Goal: Task Accomplishment & Management: Complete application form

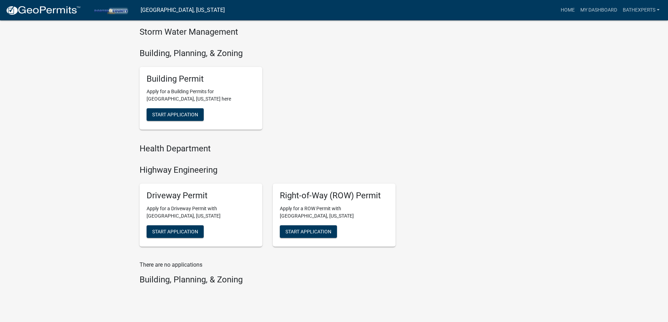
scroll to position [246, 0]
click at [183, 114] on span "Start Application" at bounding box center [175, 115] width 46 height 6
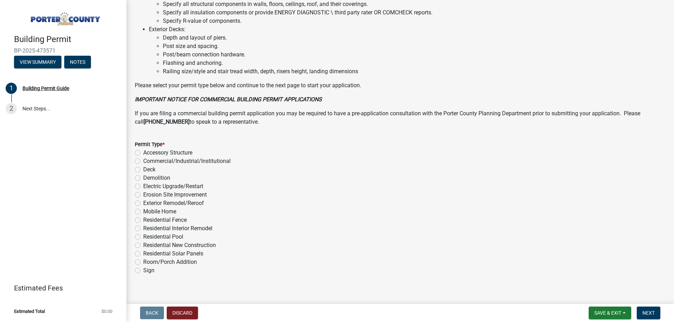
scroll to position [471, 0]
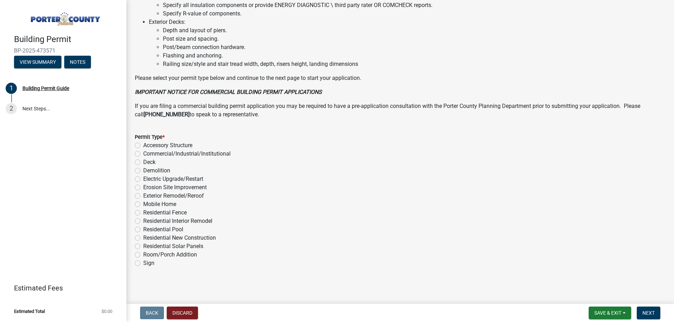
click at [143, 222] on label "Residential Interior Remodel" at bounding box center [177, 221] width 69 height 8
click at [143, 222] on input "Residential Interior Remodel" at bounding box center [145, 219] width 5 height 5
radio input "true"
click at [648, 316] on span "Next" at bounding box center [648, 313] width 12 height 6
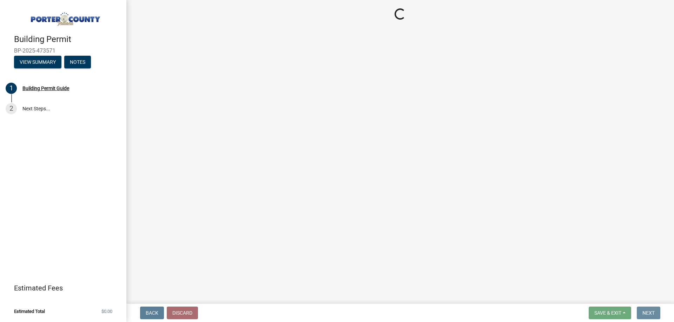
scroll to position [0, 0]
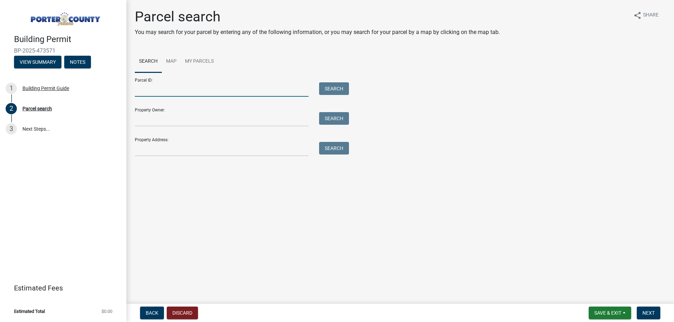
click at [186, 90] on input "Parcel ID:" at bounding box center [222, 89] width 174 height 14
paste input "64-12-10-400-004.000-018"
type input "64-12-10-400-004.000-018"
click at [333, 90] on button "Search" at bounding box center [334, 88] width 30 height 13
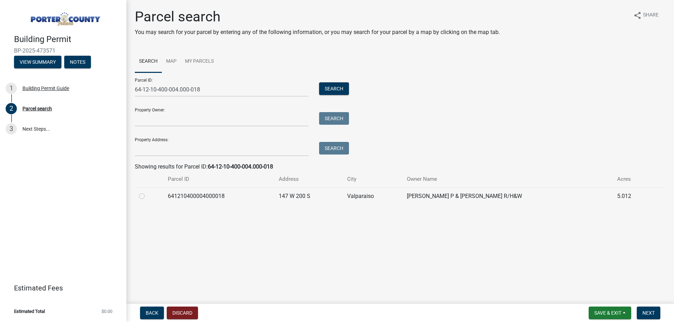
click at [147, 192] on label at bounding box center [147, 192] width 0 height 0
click at [147, 197] on input "radio" at bounding box center [149, 194] width 5 height 5
radio input "true"
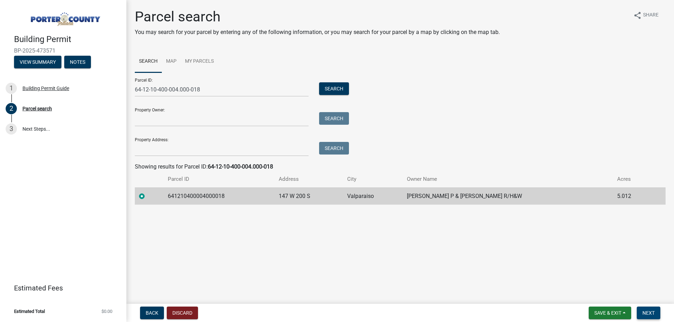
click at [654, 314] on span "Next" at bounding box center [648, 313] width 12 height 6
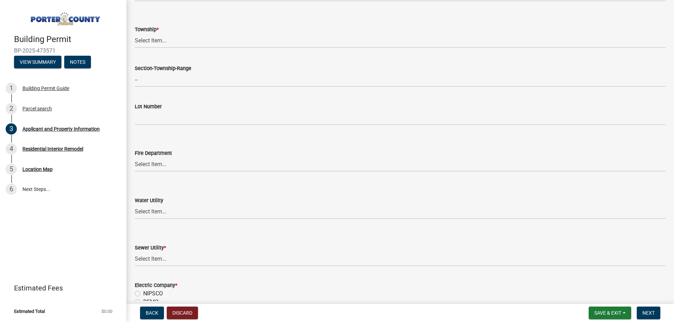
scroll to position [386, 0]
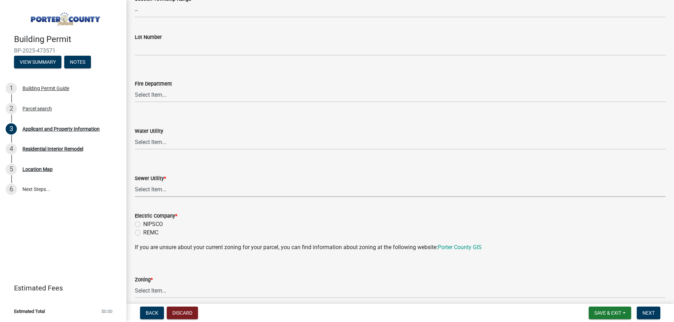
click at [165, 190] on select "Select Item... Aqua [US_STATE] Inc Damon Run Falling Waters Lake Eliza - LEACD …" at bounding box center [400, 190] width 530 height 14
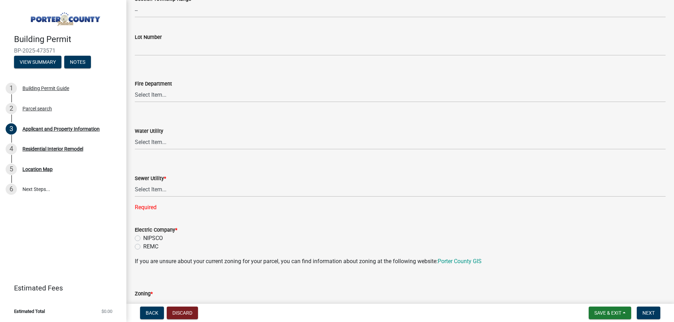
click at [215, 165] on div "Sewer Utility * Select Item... Aqua [US_STATE] Inc Damon Run Falling Waters Lak…" at bounding box center [400, 184] width 530 height 56
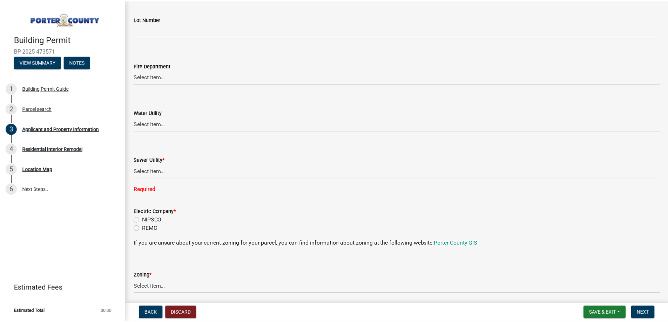
scroll to position [421, 0]
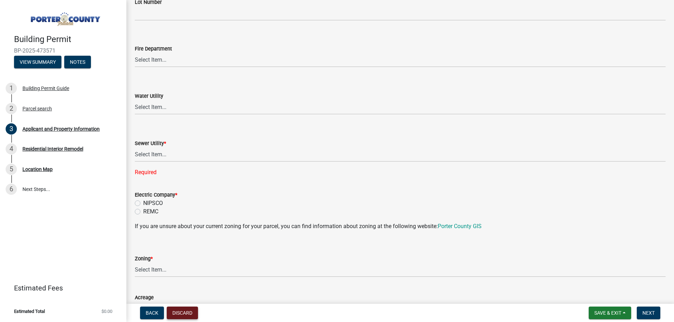
click at [182, 310] on button "Discard" at bounding box center [182, 313] width 31 height 13
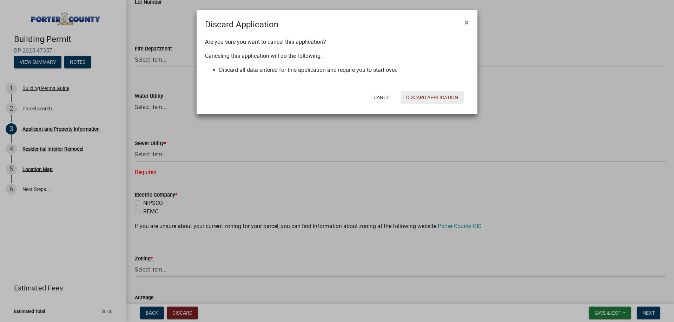
click at [438, 102] on button "Discard Application" at bounding box center [431, 97] width 63 height 13
